Goal: Find specific page/section: Find specific page/section

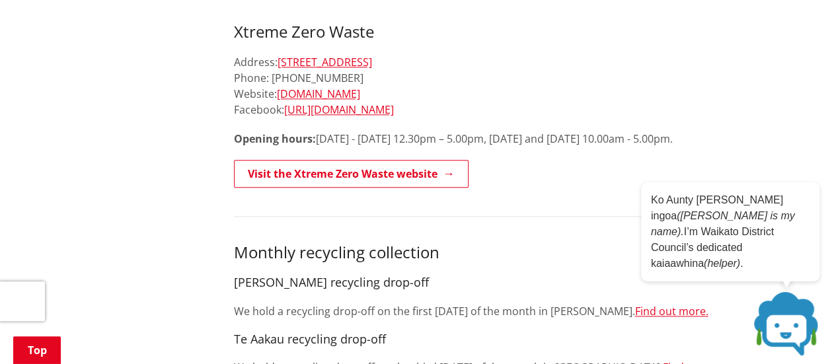
scroll to position [727, 0]
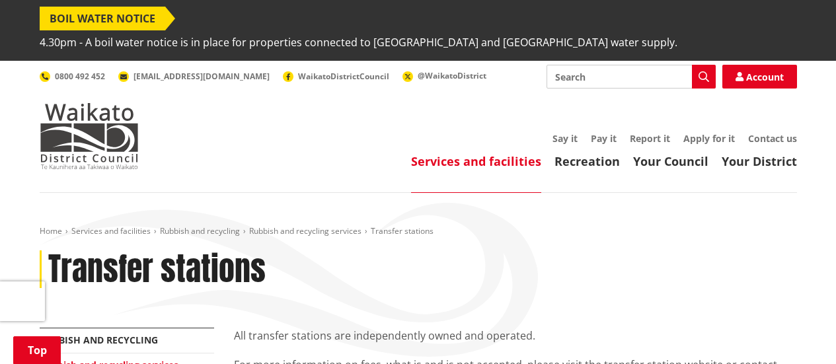
scroll to position [707, 0]
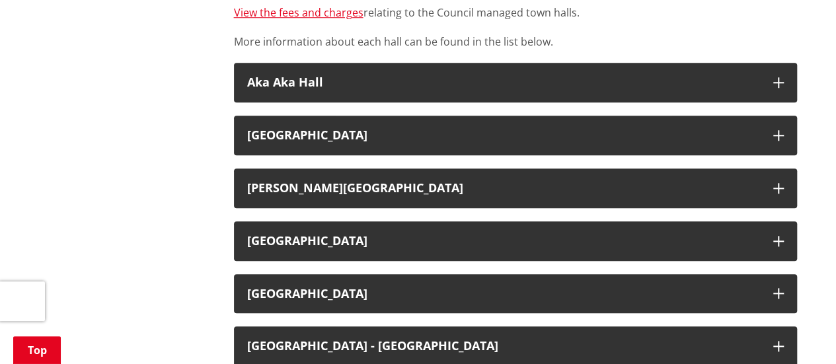
scroll to position [661, 0]
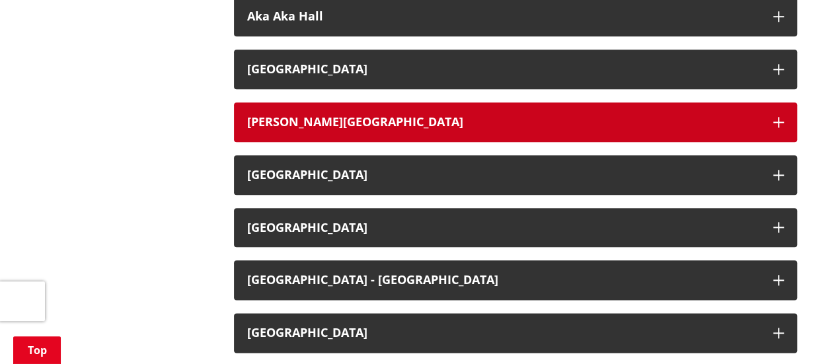
click at [295, 116] on div "Glen Murray Memorial Hall" at bounding box center [503, 122] width 513 height 13
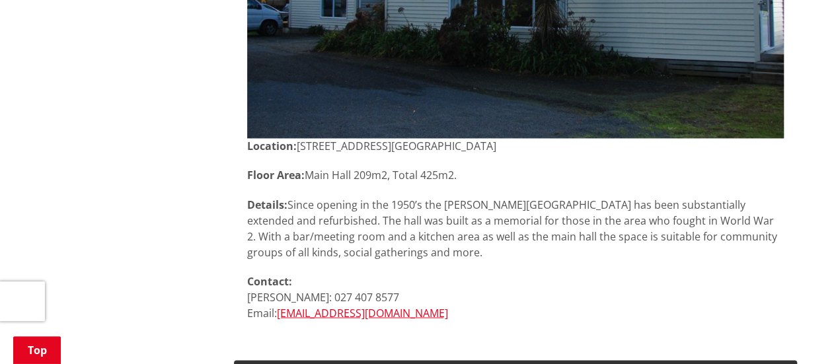
scroll to position [793, 0]
